Goal: Book appointment/travel/reservation

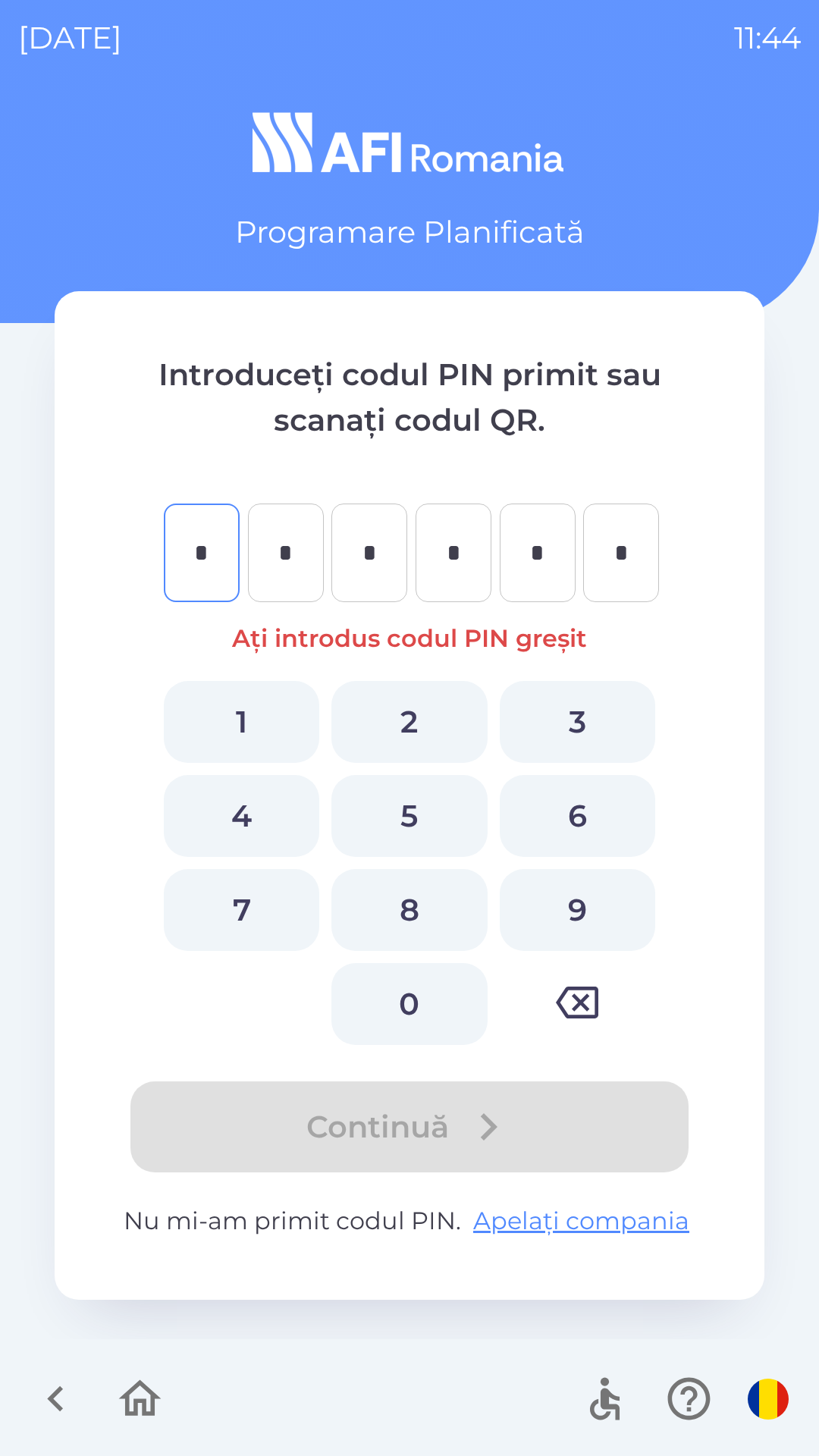
click at [151, 1401] on icon "button" at bounding box center [140, 1398] width 43 height 36
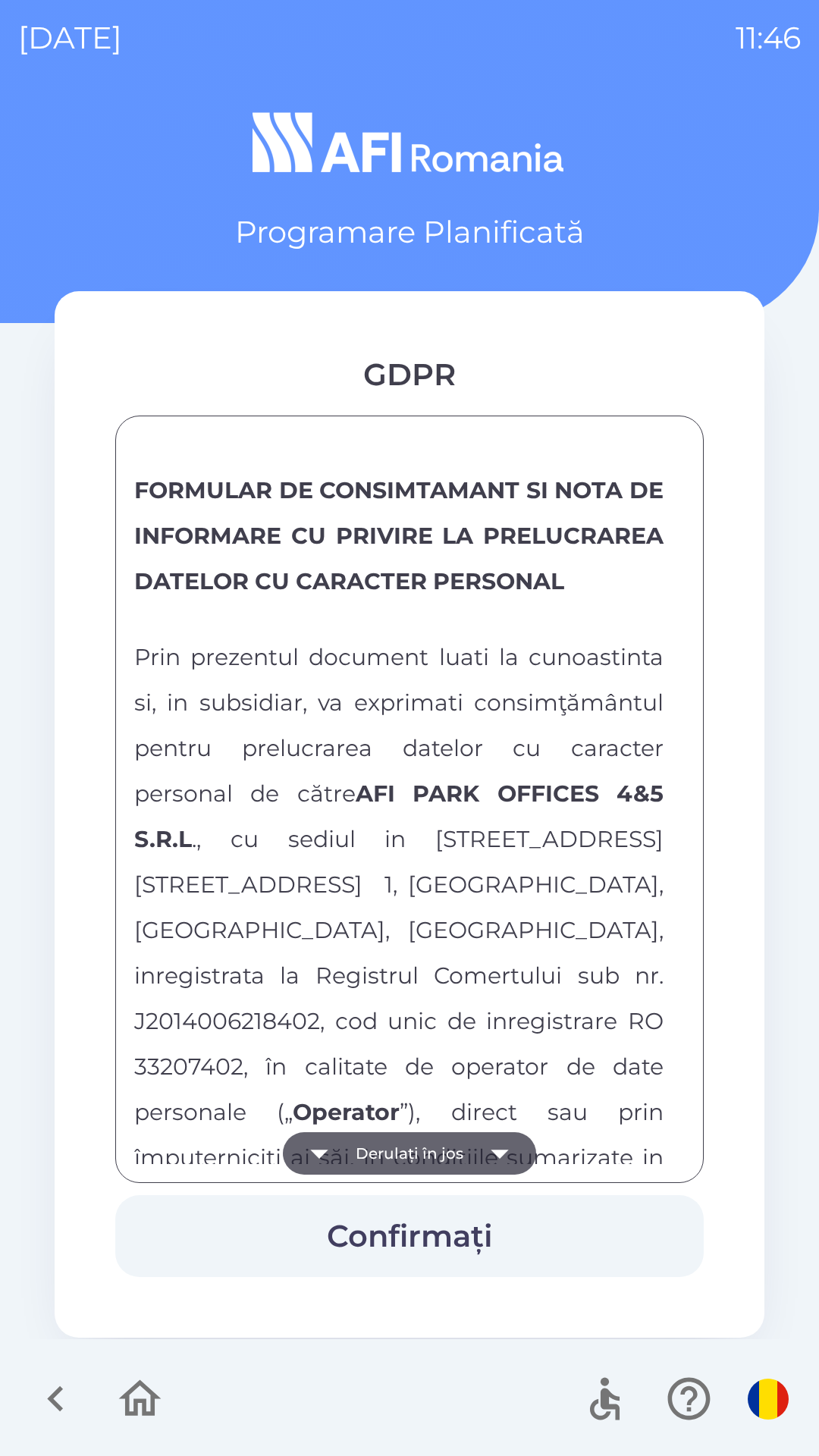
click at [479, 1148] on icon "button" at bounding box center [500, 1153] width 43 height 43
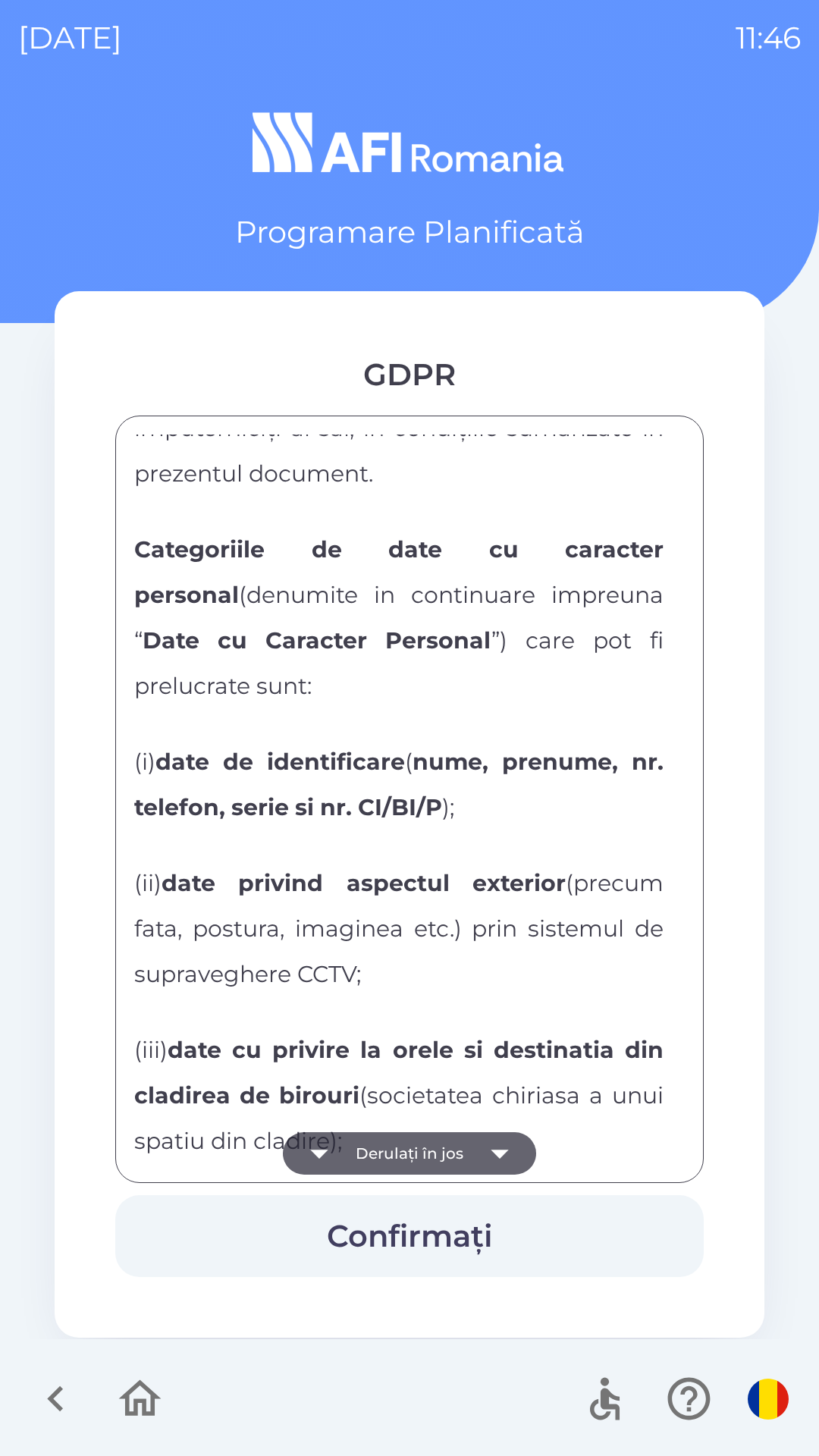
click at [488, 1164] on icon "button" at bounding box center [500, 1153] width 43 height 43
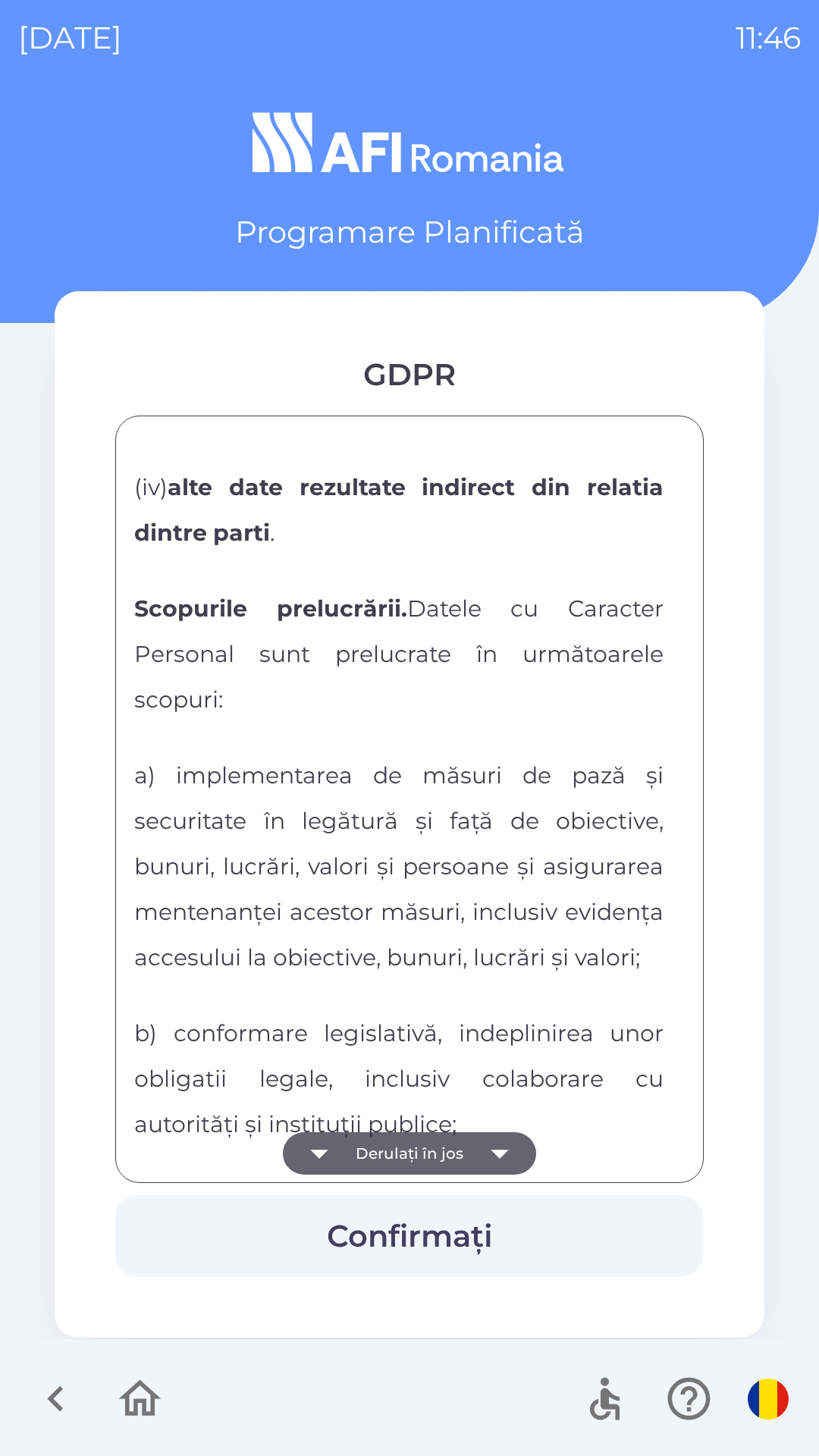
click at [489, 1167] on icon "button" at bounding box center [500, 1153] width 43 height 43
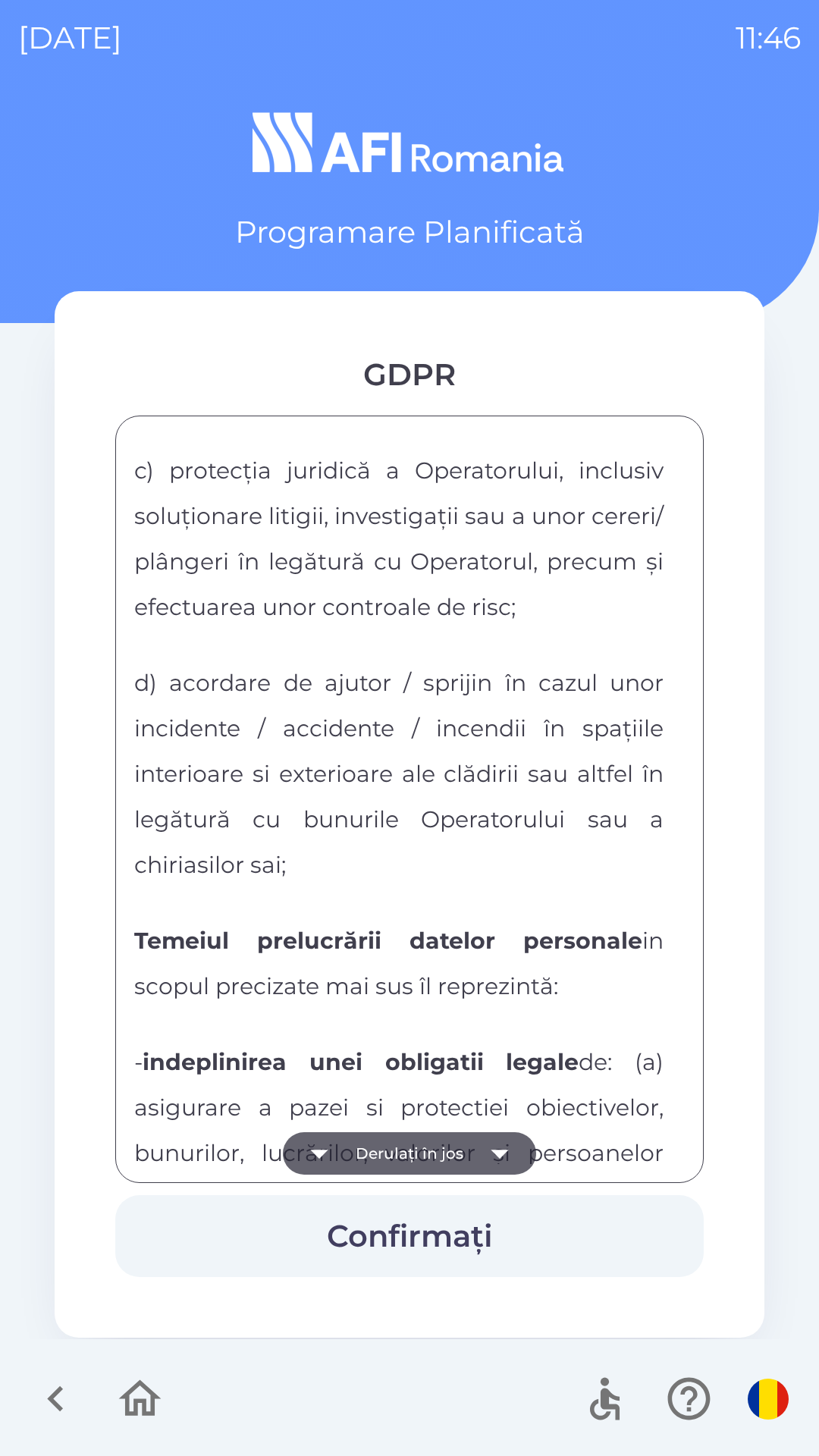
click at [495, 1160] on icon "button" at bounding box center [500, 1153] width 43 height 43
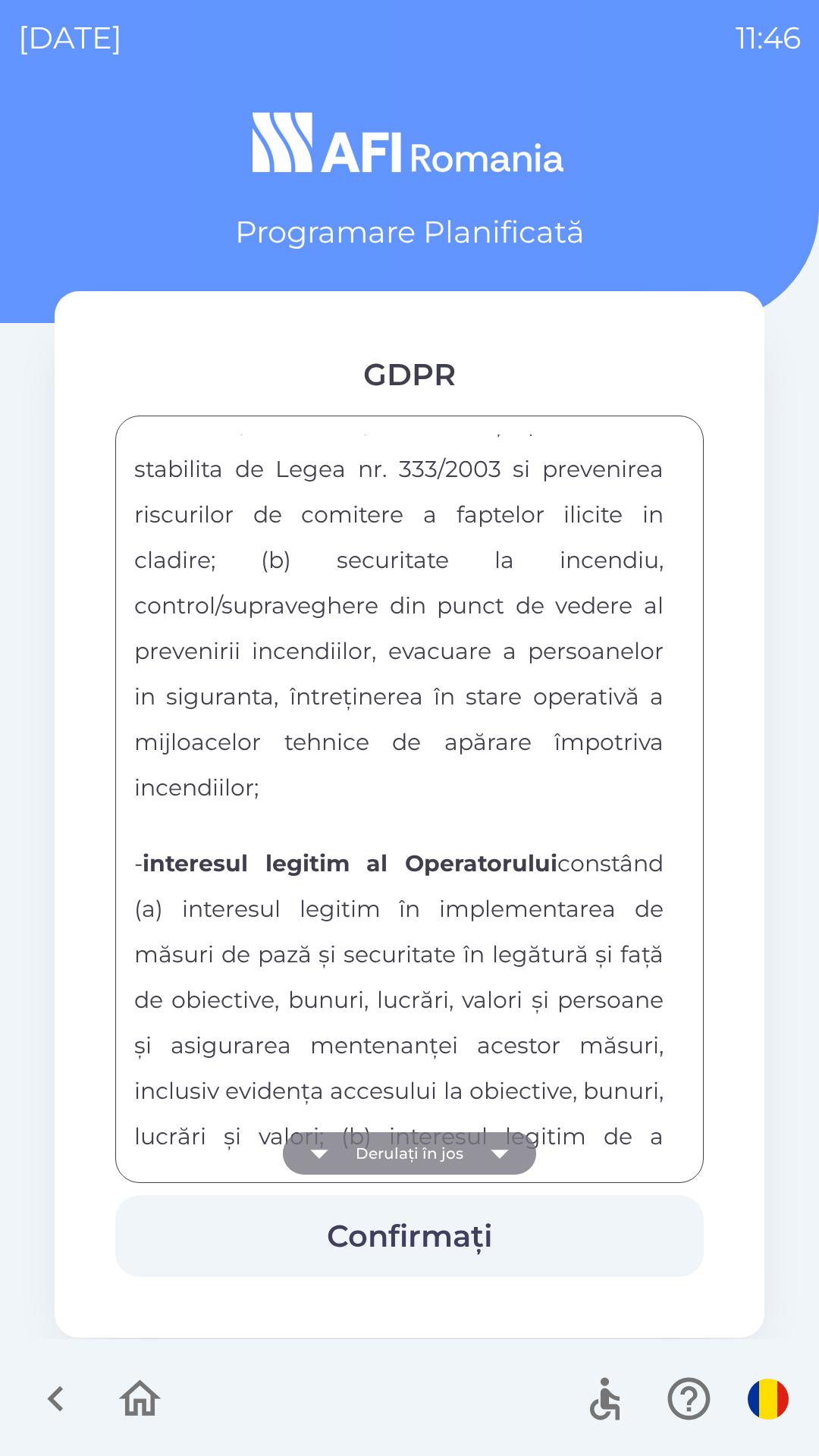
click at [504, 1155] on icon "button" at bounding box center [500, 1153] width 43 height 43
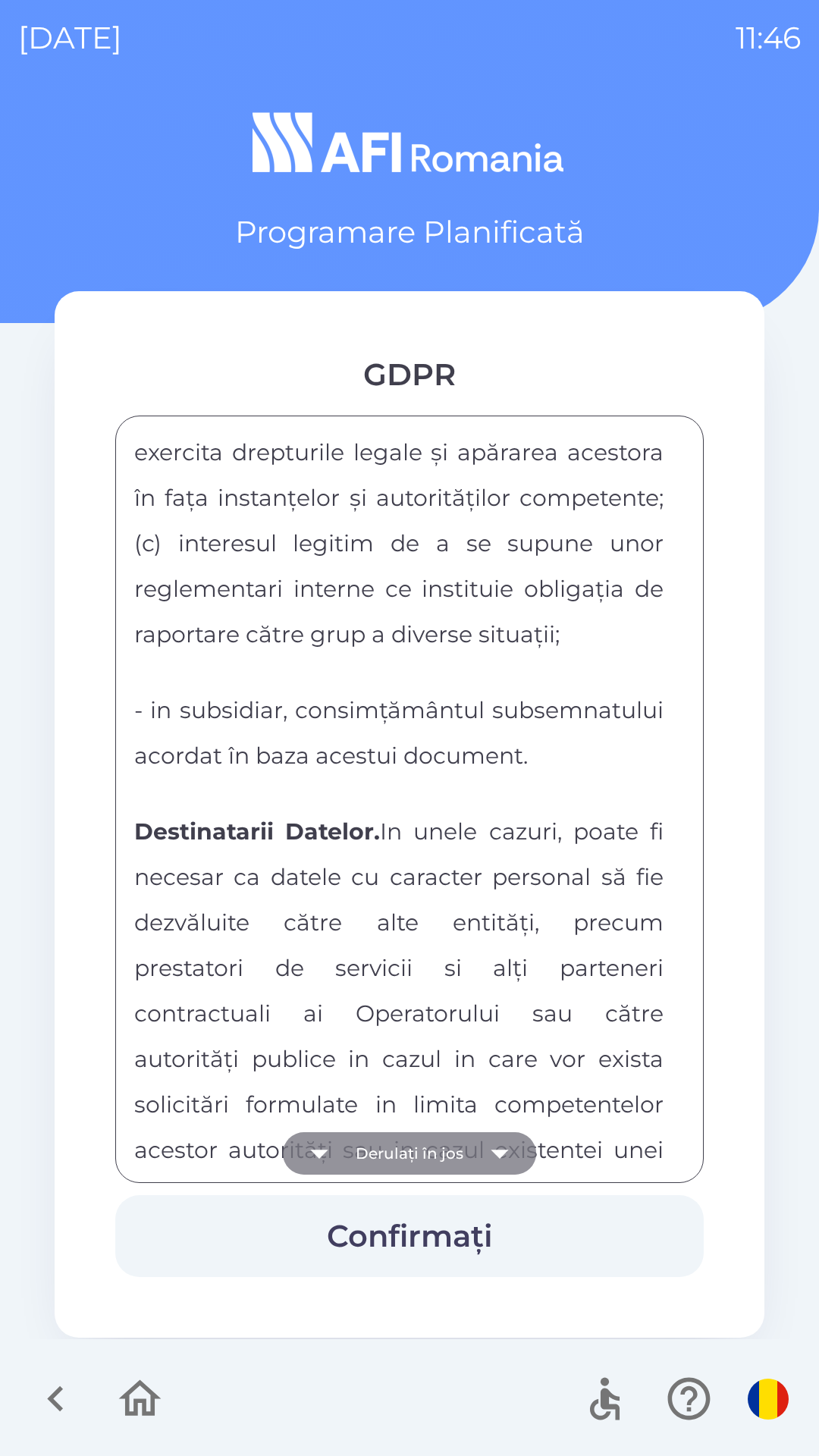
click at [506, 1151] on icon "button" at bounding box center [500, 1154] width 18 height 9
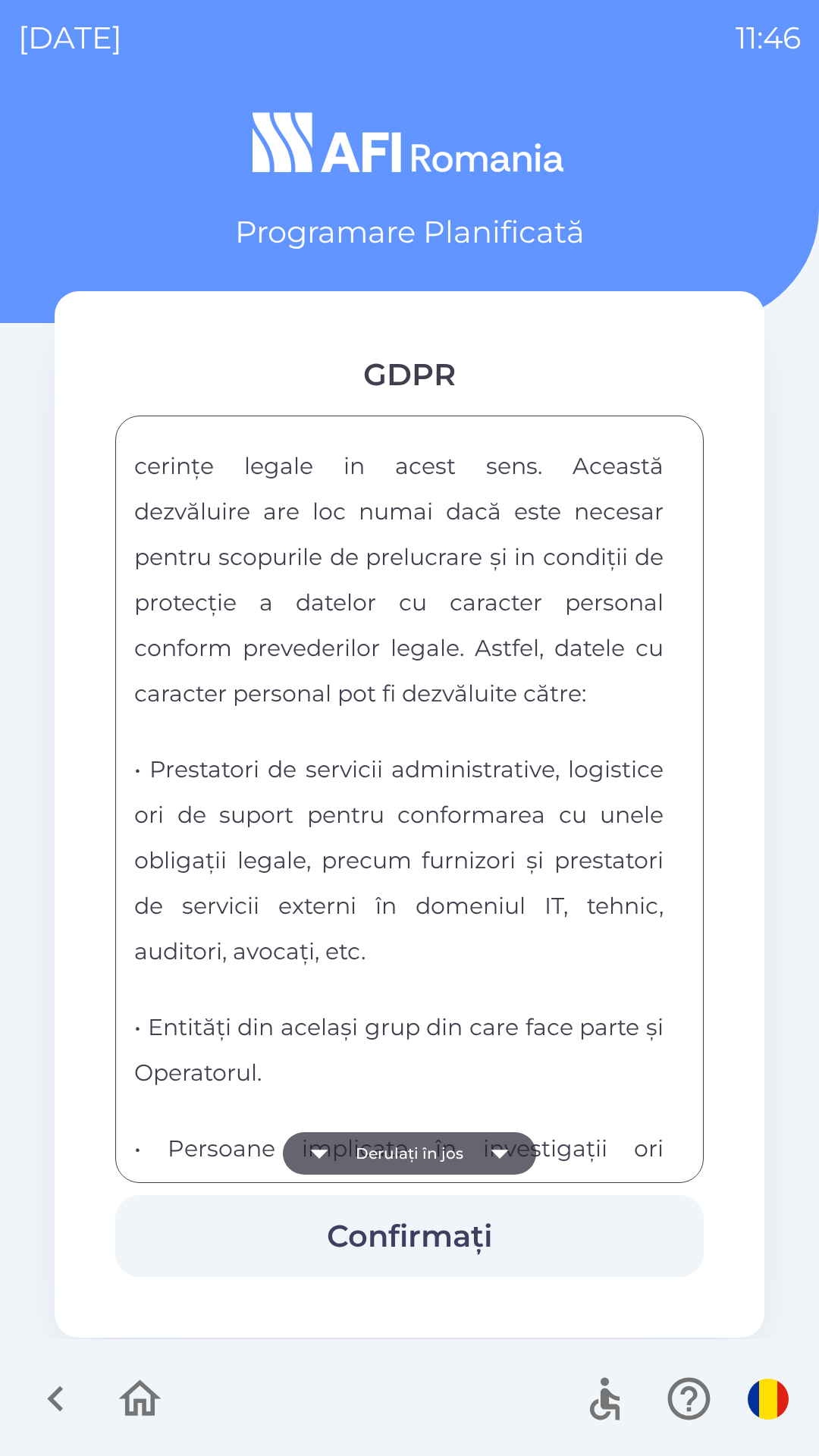
click at [506, 1163] on icon "button" at bounding box center [500, 1153] width 43 height 43
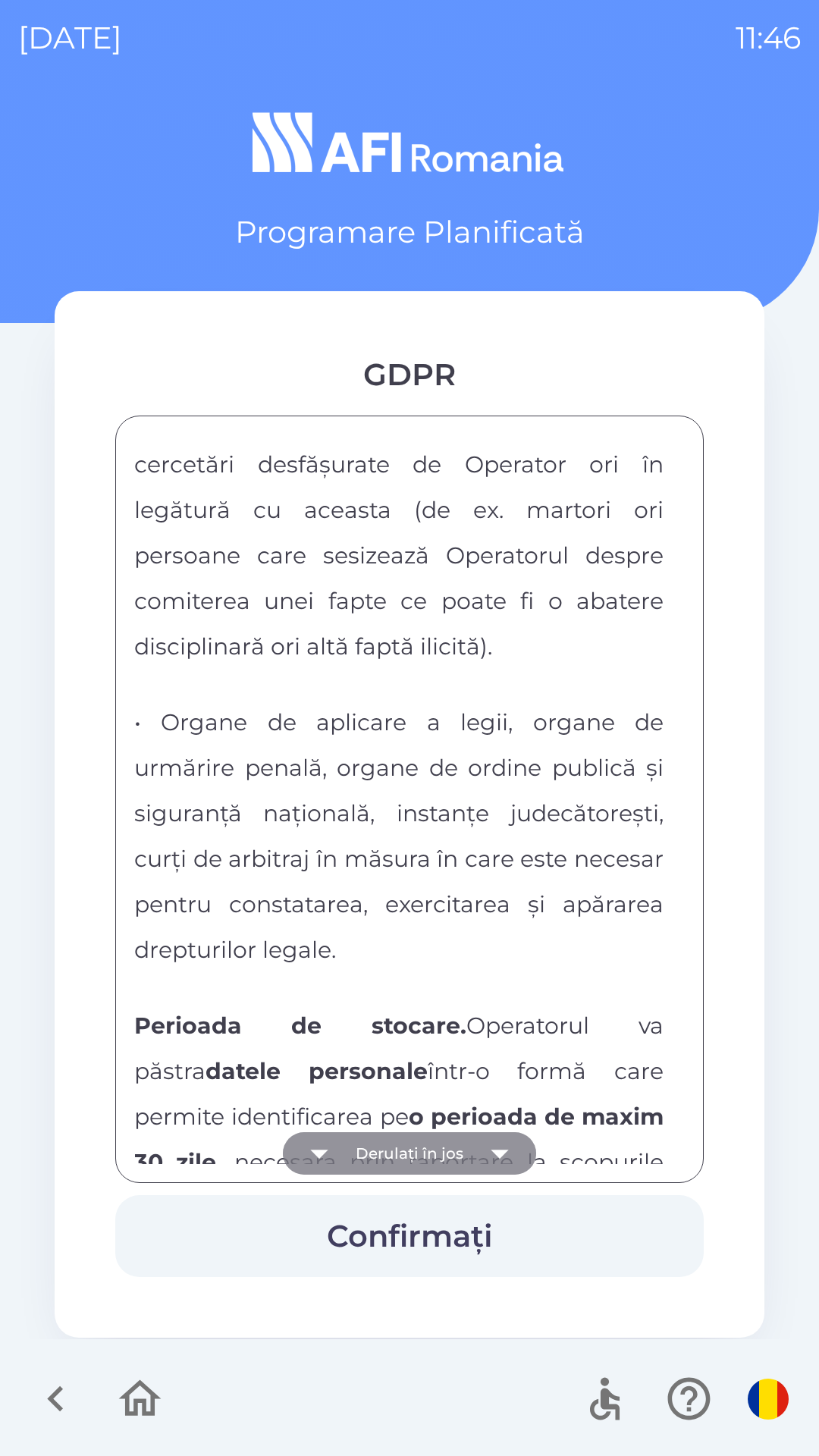
click at [504, 1157] on icon "button" at bounding box center [500, 1153] width 43 height 43
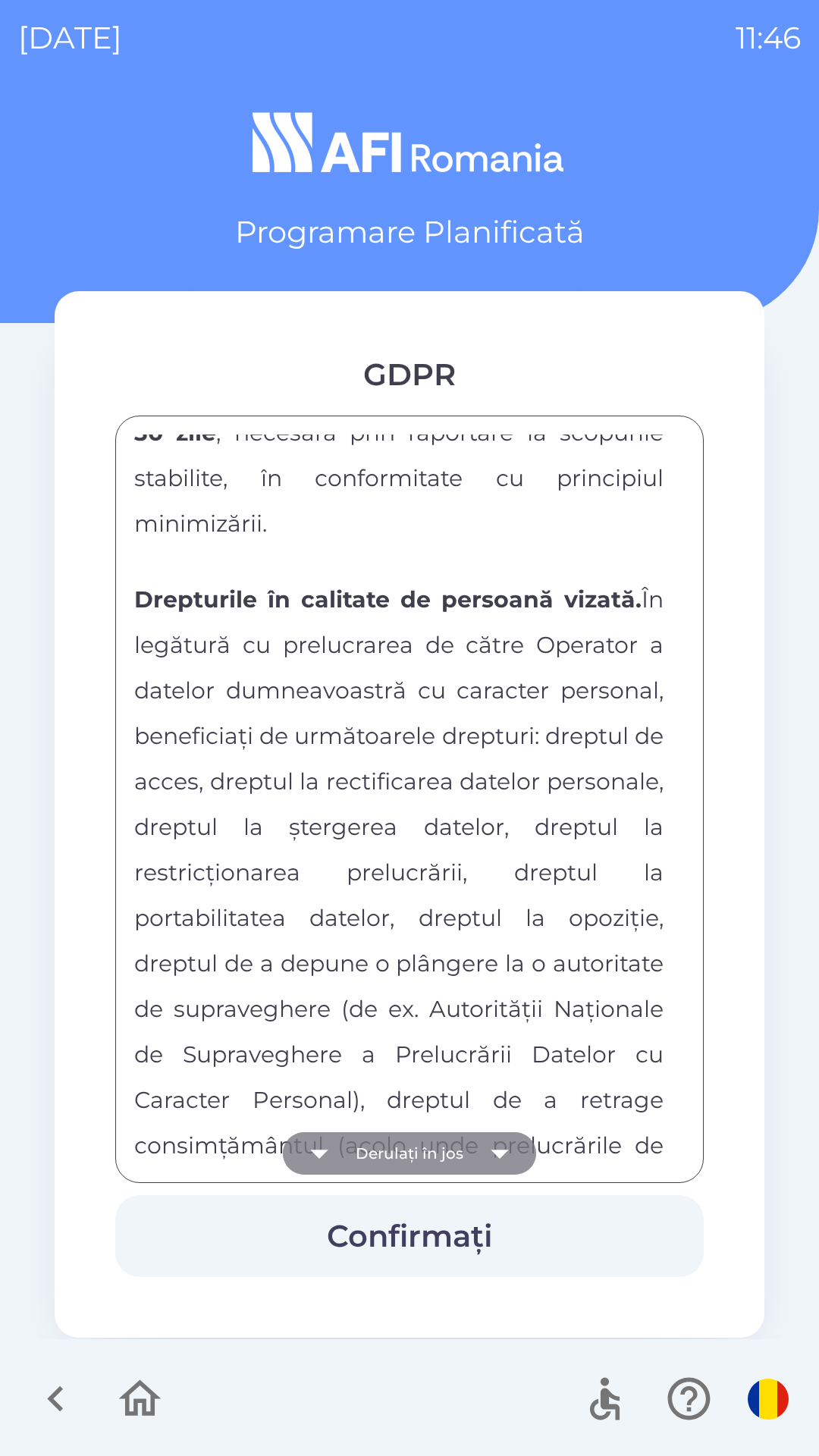
click at [495, 1149] on icon "button" at bounding box center [500, 1153] width 43 height 43
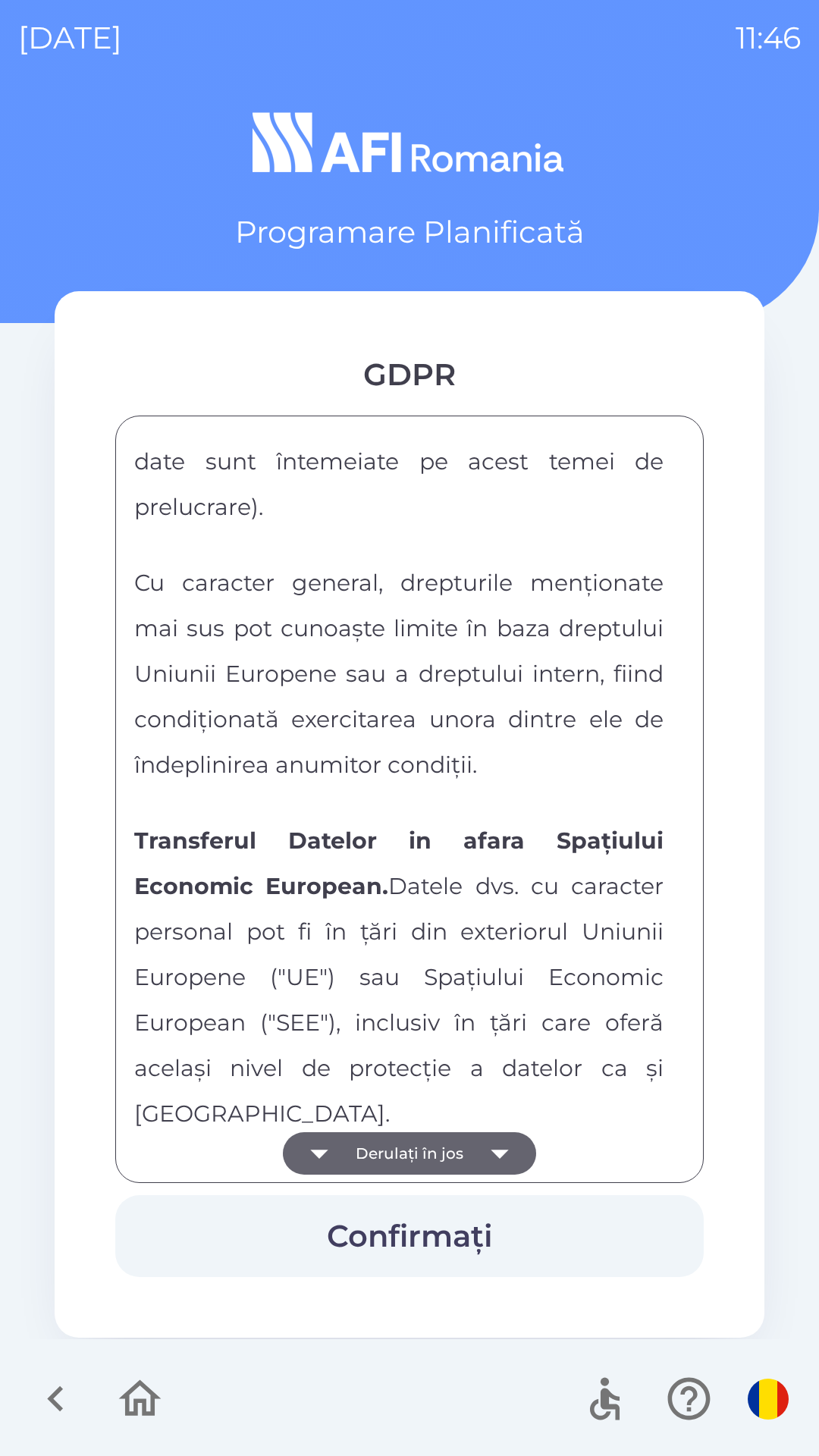
click at [495, 1140] on icon "button" at bounding box center [500, 1153] width 43 height 43
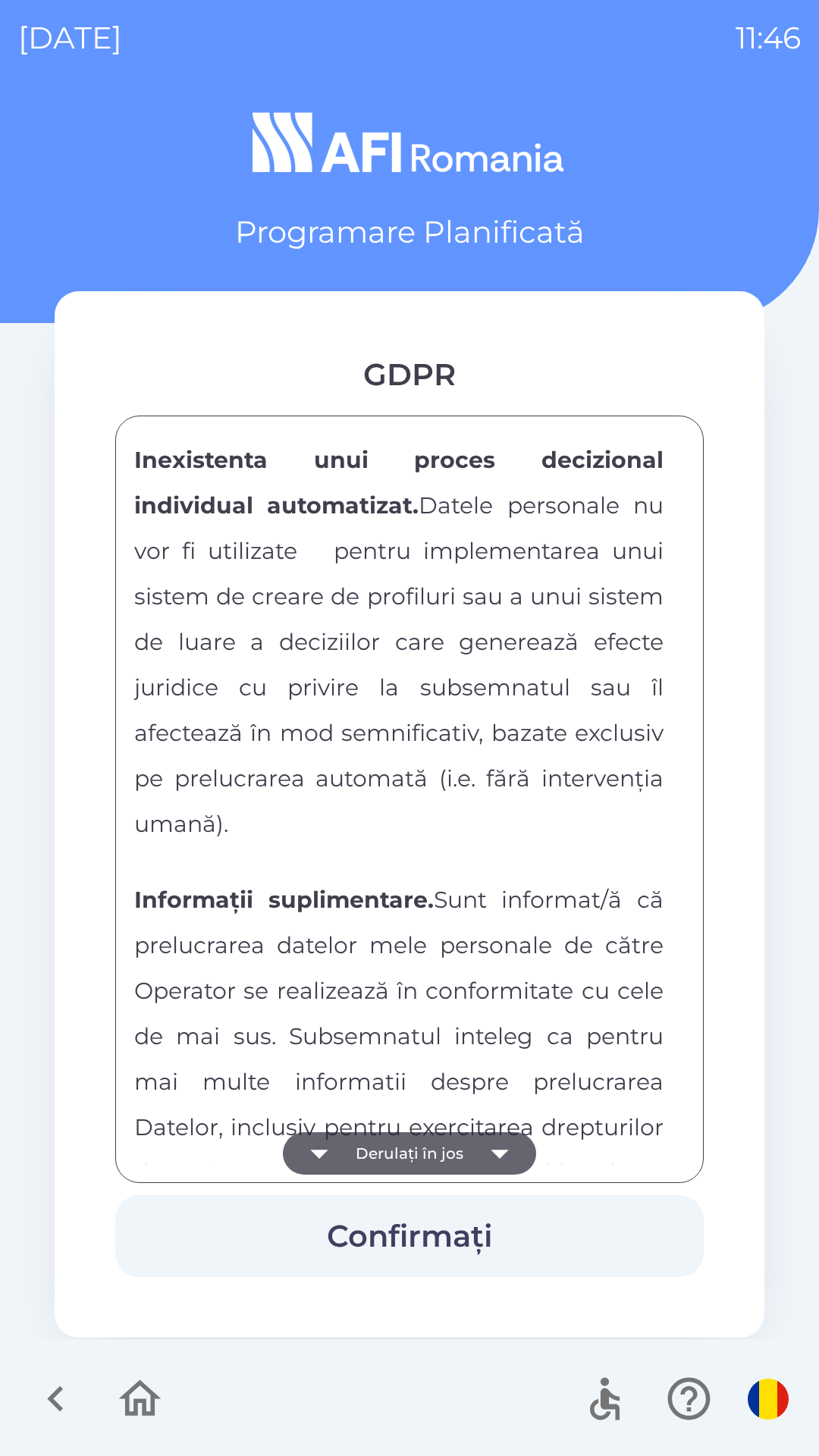
click at [491, 1148] on icon "button" at bounding box center [500, 1153] width 43 height 43
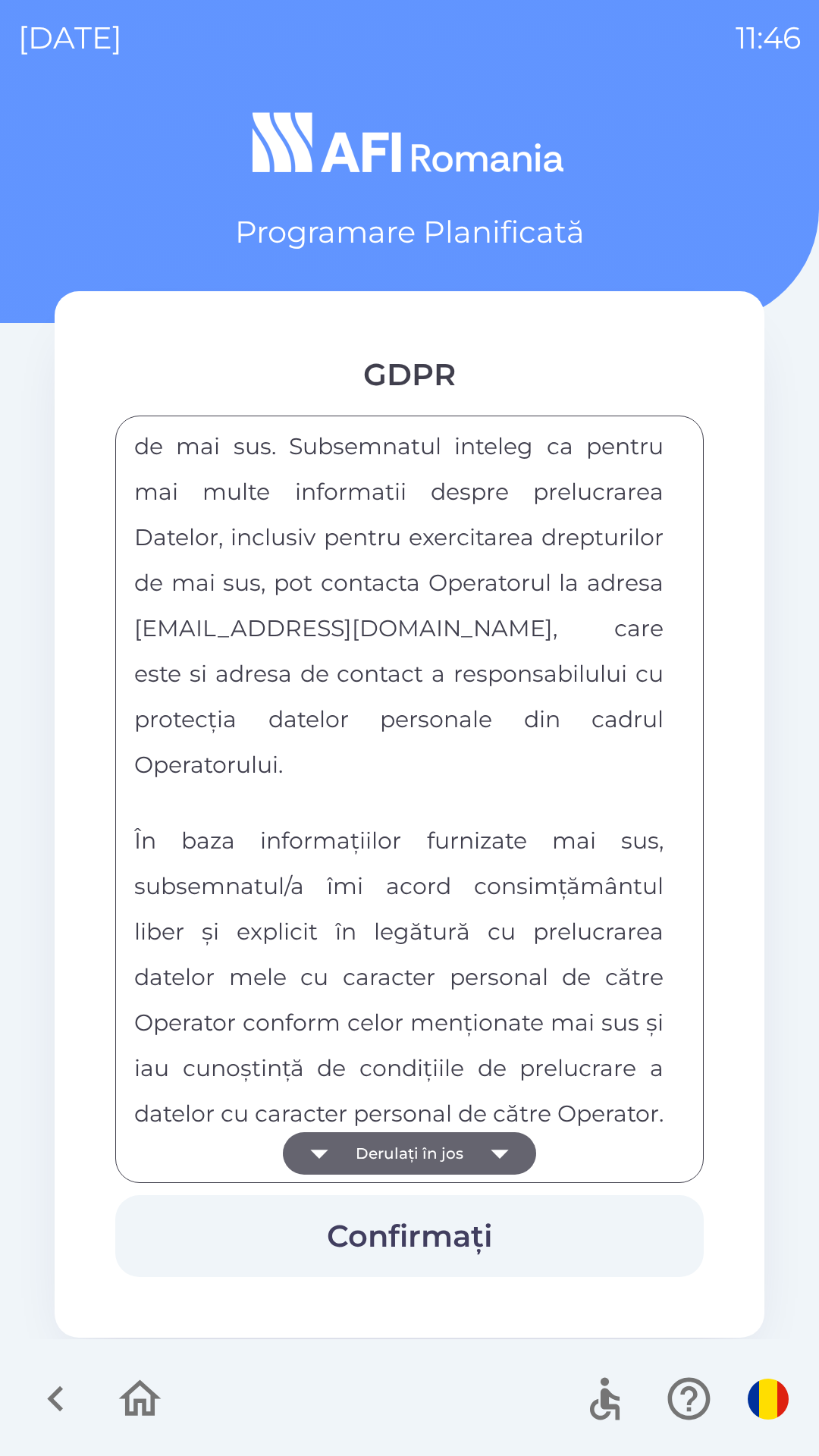
click at [488, 1150] on div "FORMULAR DE CONSIMTAMANT SI NOTA DE INFORMARE CU PRIVIRE LA PRELUCRAREA DATELOR…" at bounding box center [409, 799] width 551 height 729
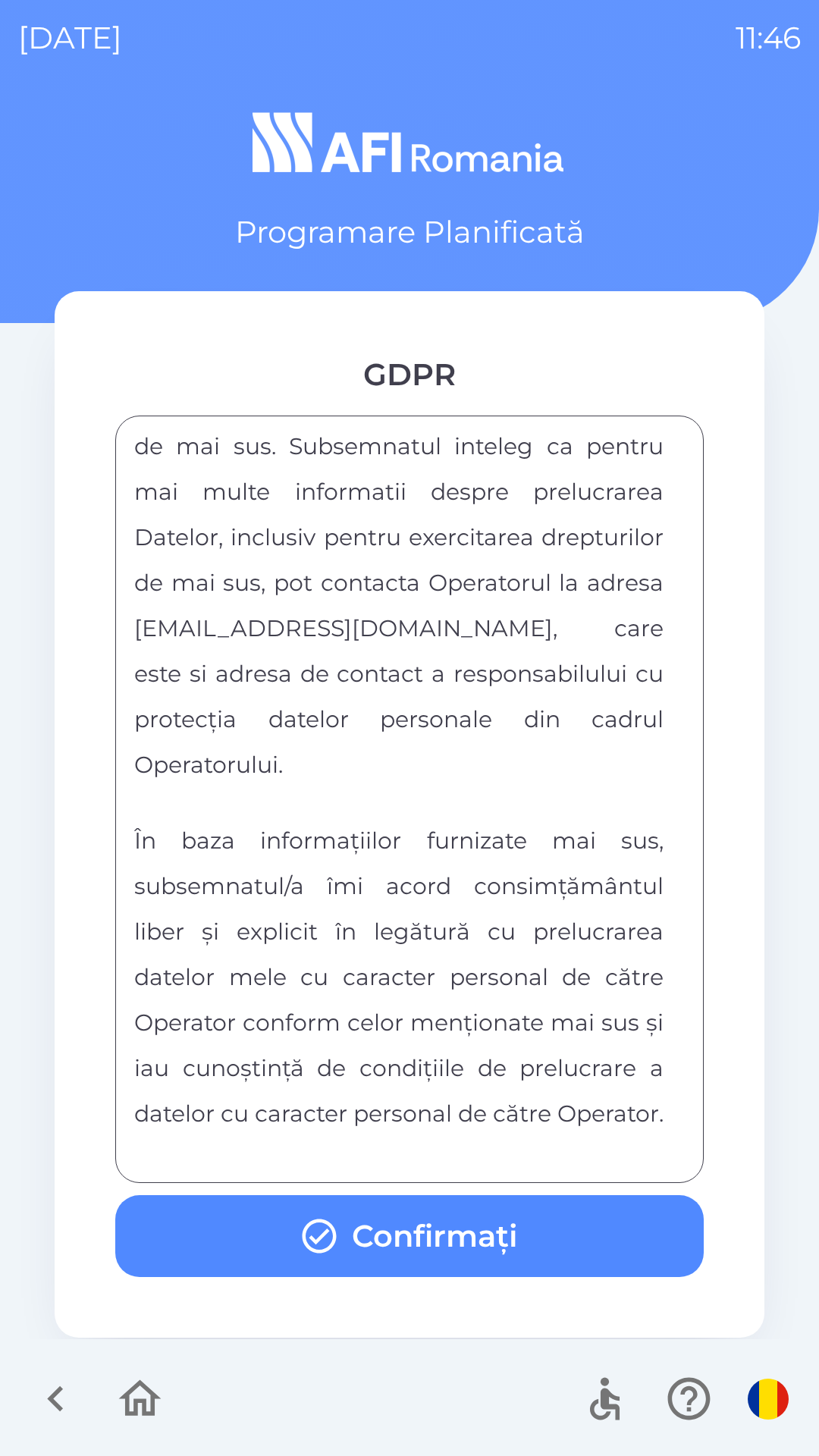
click at [482, 1156] on div "FORMULAR DE CONSIMTAMANT SI NOTA DE INFORMARE CU PRIVIRE LA PRELUCRAREA DATELOR…" at bounding box center [409, 799] width 551 height 729
click at [488, 1248] on button "Confirmați" at bounding box center [410, 1235] width 589 height 82
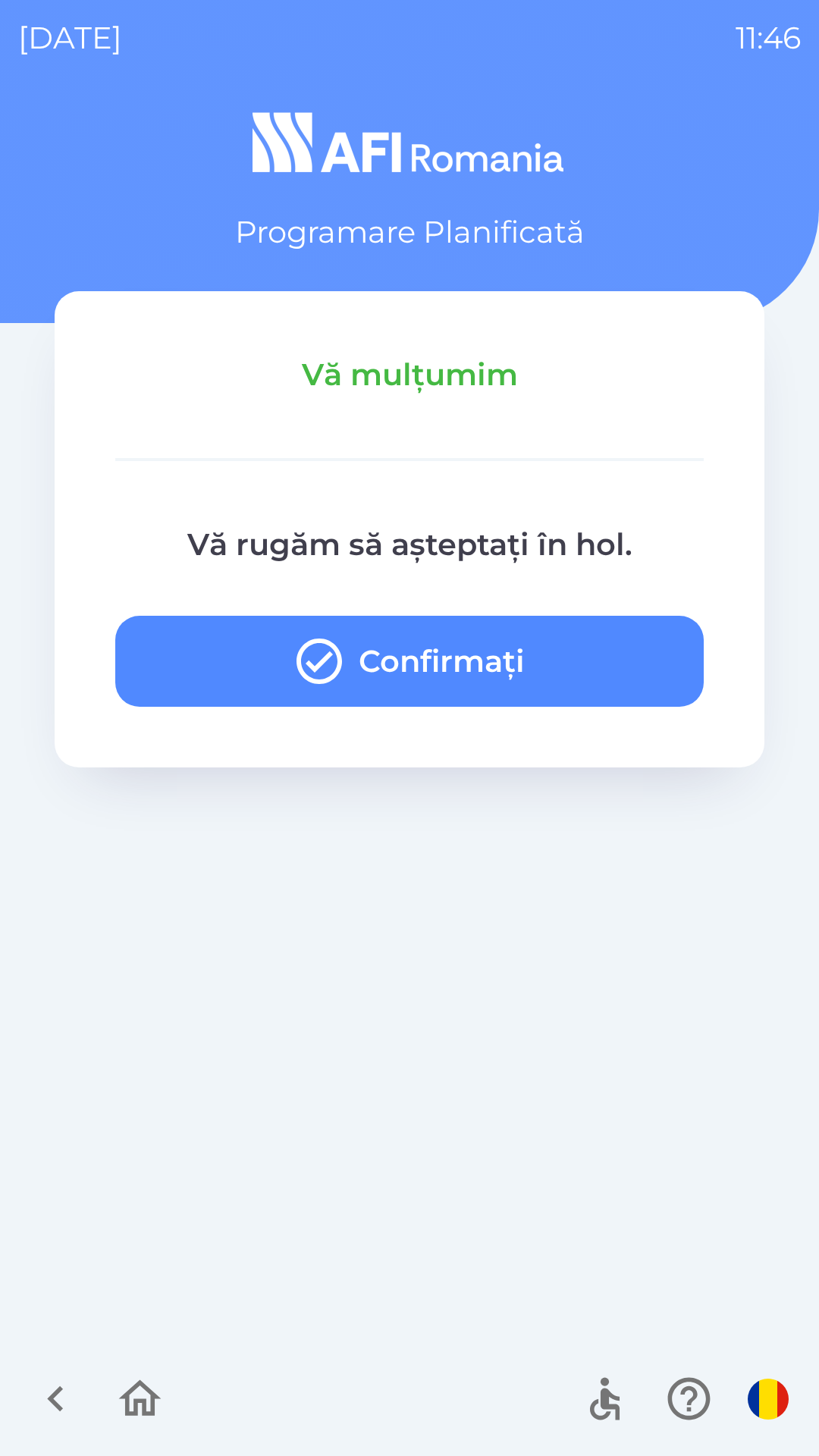
click at [419, 634] on button "Confirmați" at bounding box center [410, 661] width 589 height 91
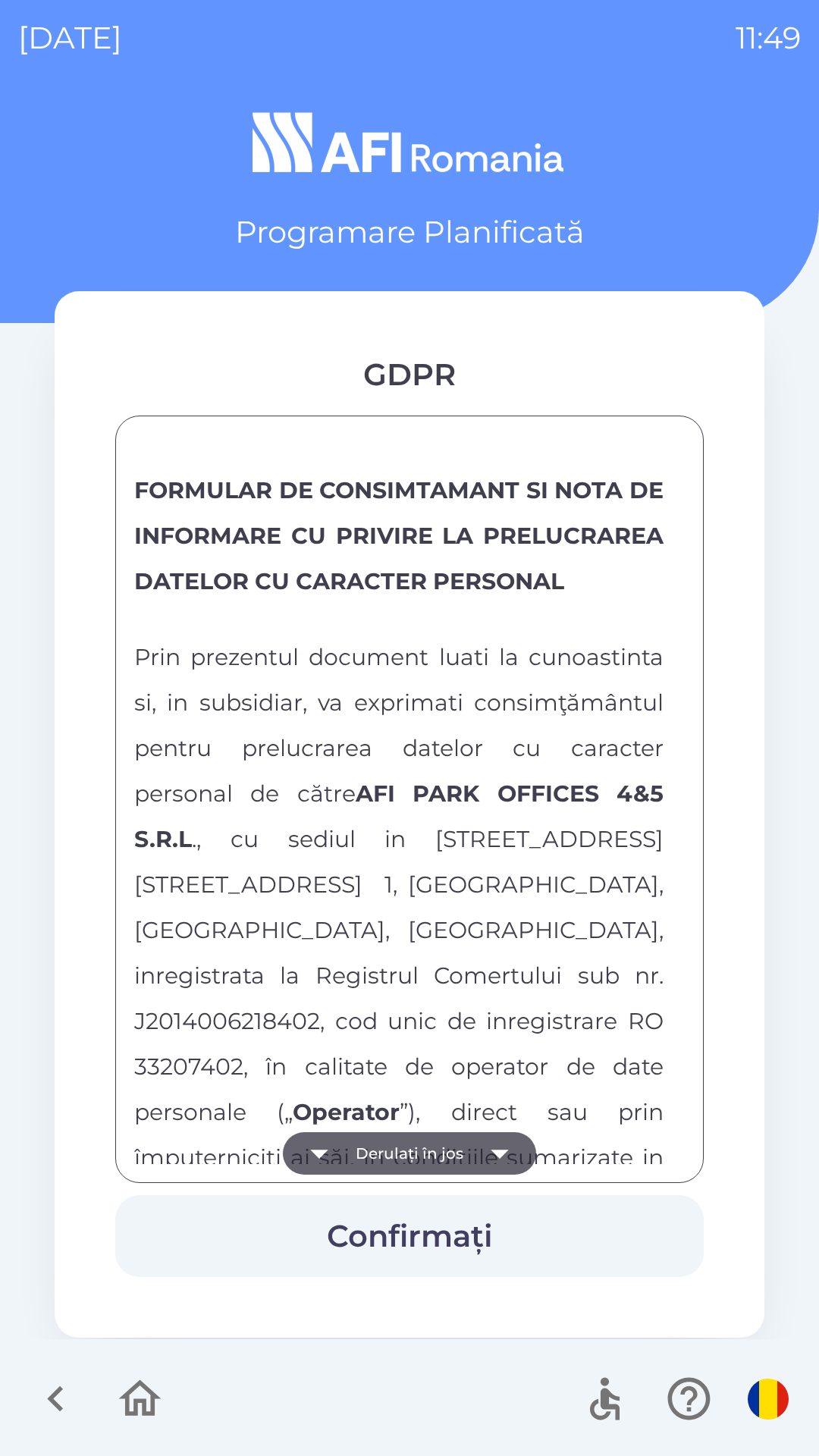
click at [138, 1390] on icon "button" at bounding box center [140, 1399] width 51 height 51
